Goal: Information Seeking & Learning: Learn about a topic

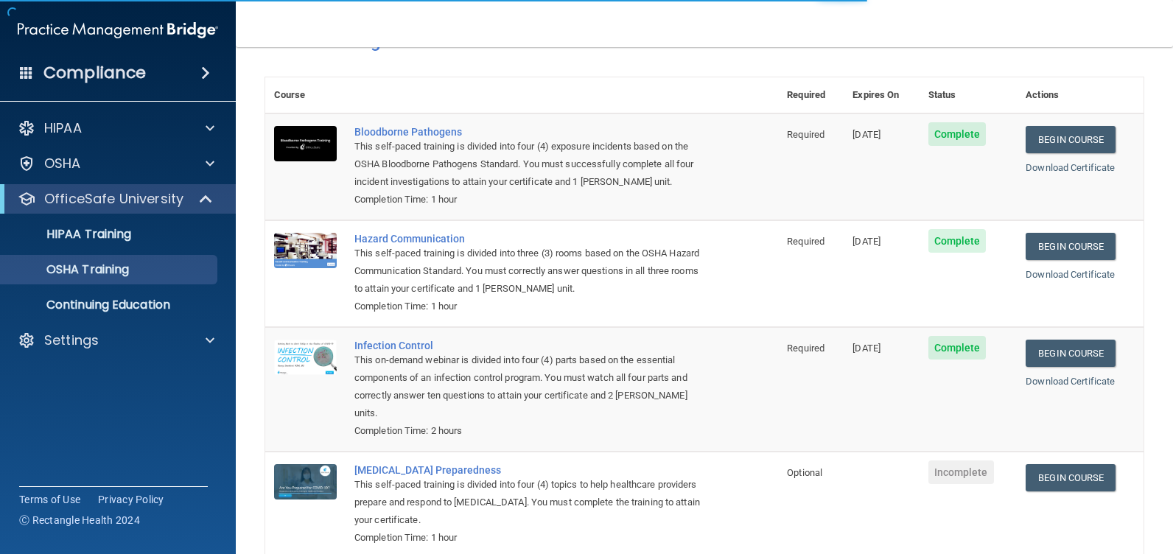
scroll to position [136, 0]
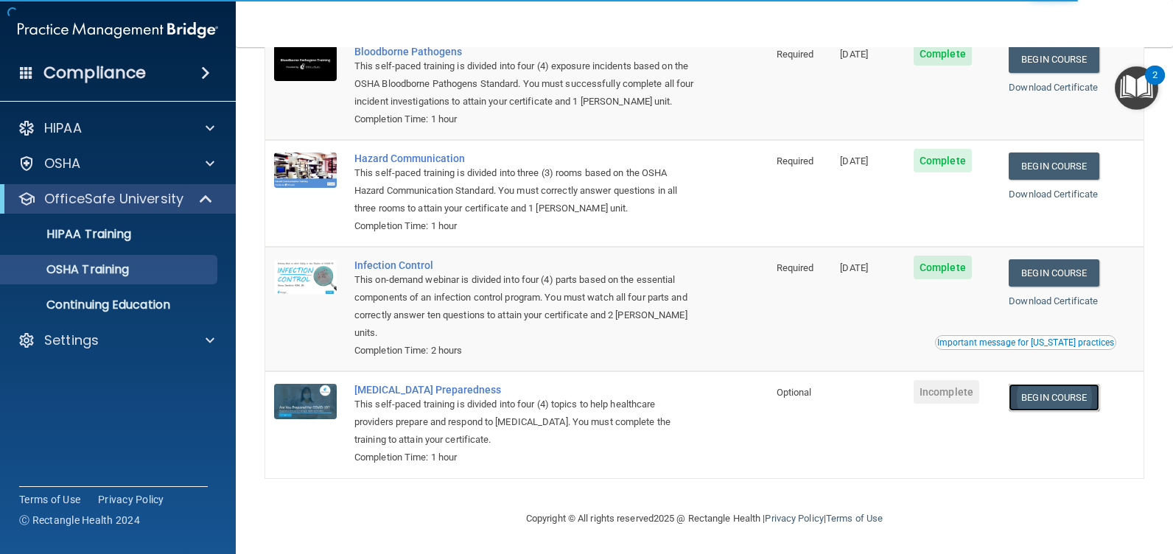
click at [1031, 391] on link "Begin Course" at bounding box center [1053, 397] width 90 height 27
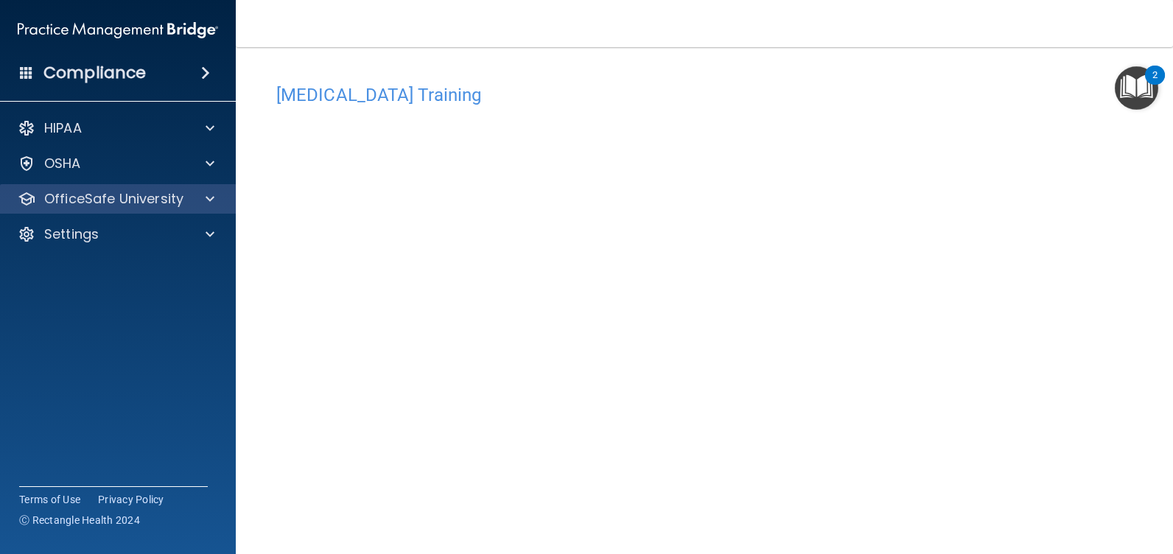
click at [108, 187] on div "OfficeSafe University" at bounding box center [118, 198] width 236 height 29
click at [133, 200] on p "OfficeSafe University" at bounding box center [113, 199] width 139 height 18
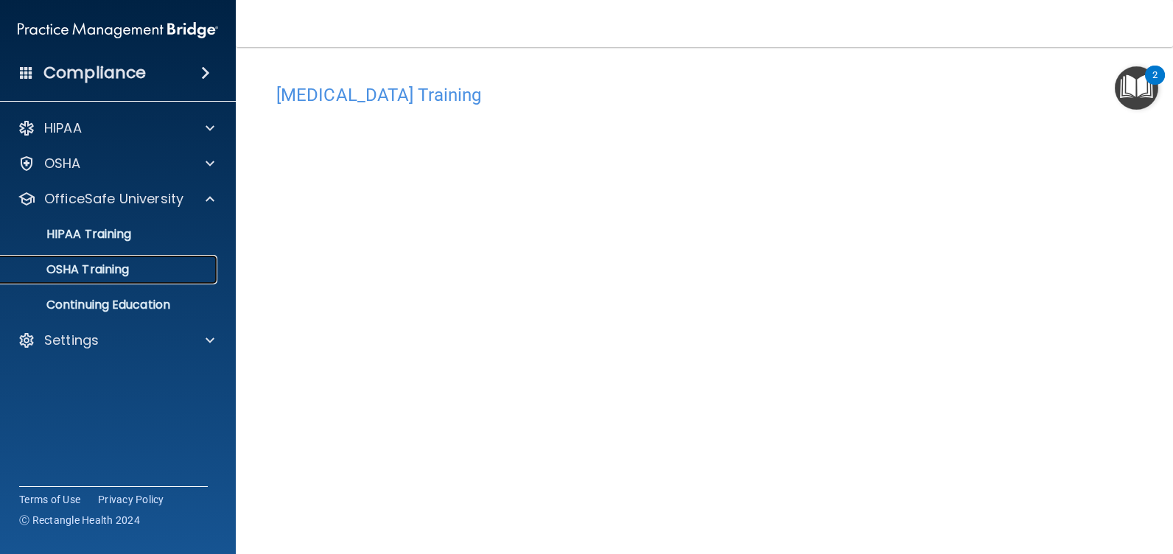
click at [112, 273] on p "OSHA Training" at bounding box center [69, 269] width 119 height 15
